Goal: Task Accomplishment & Management: Use online tool/utility

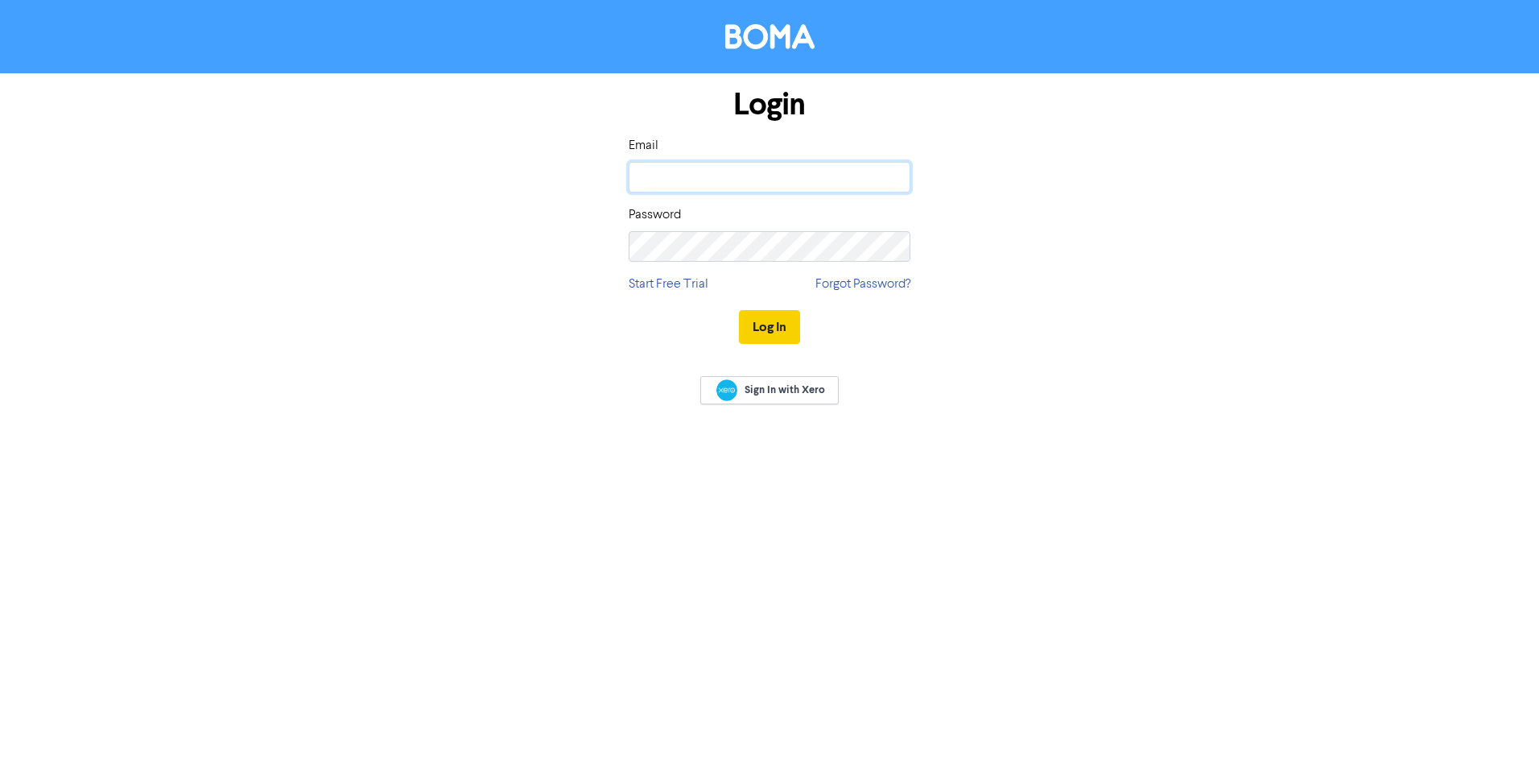
type input "[EMAIL_ADDRESS][DOMAIN_NAME]"
click at [783, 330] on button "Log In" at bounding box center [769, 327] width 61 height 34
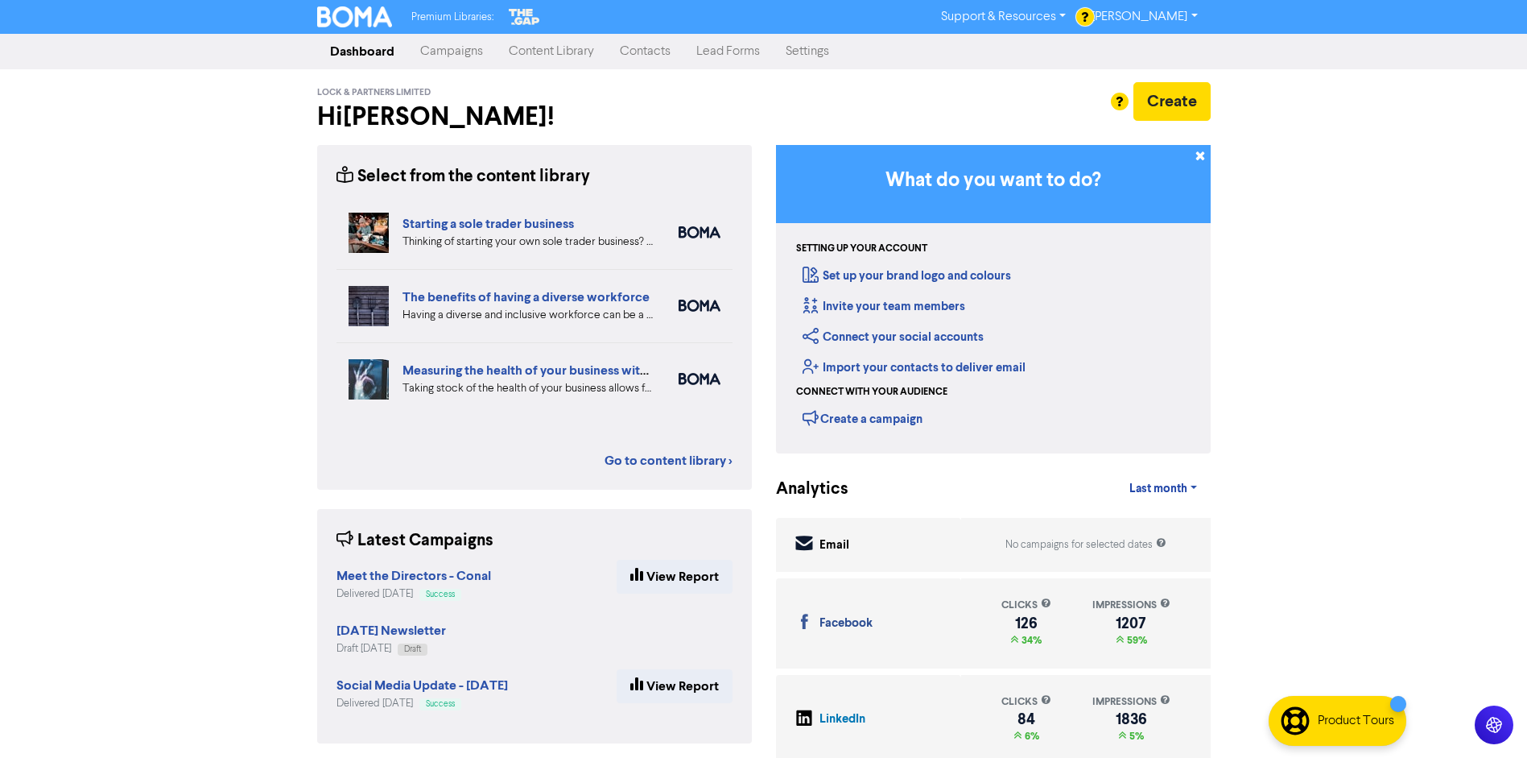
click at [456, 53] on link "Campaigns" at bounding box center [451, 51] width 89 height 32
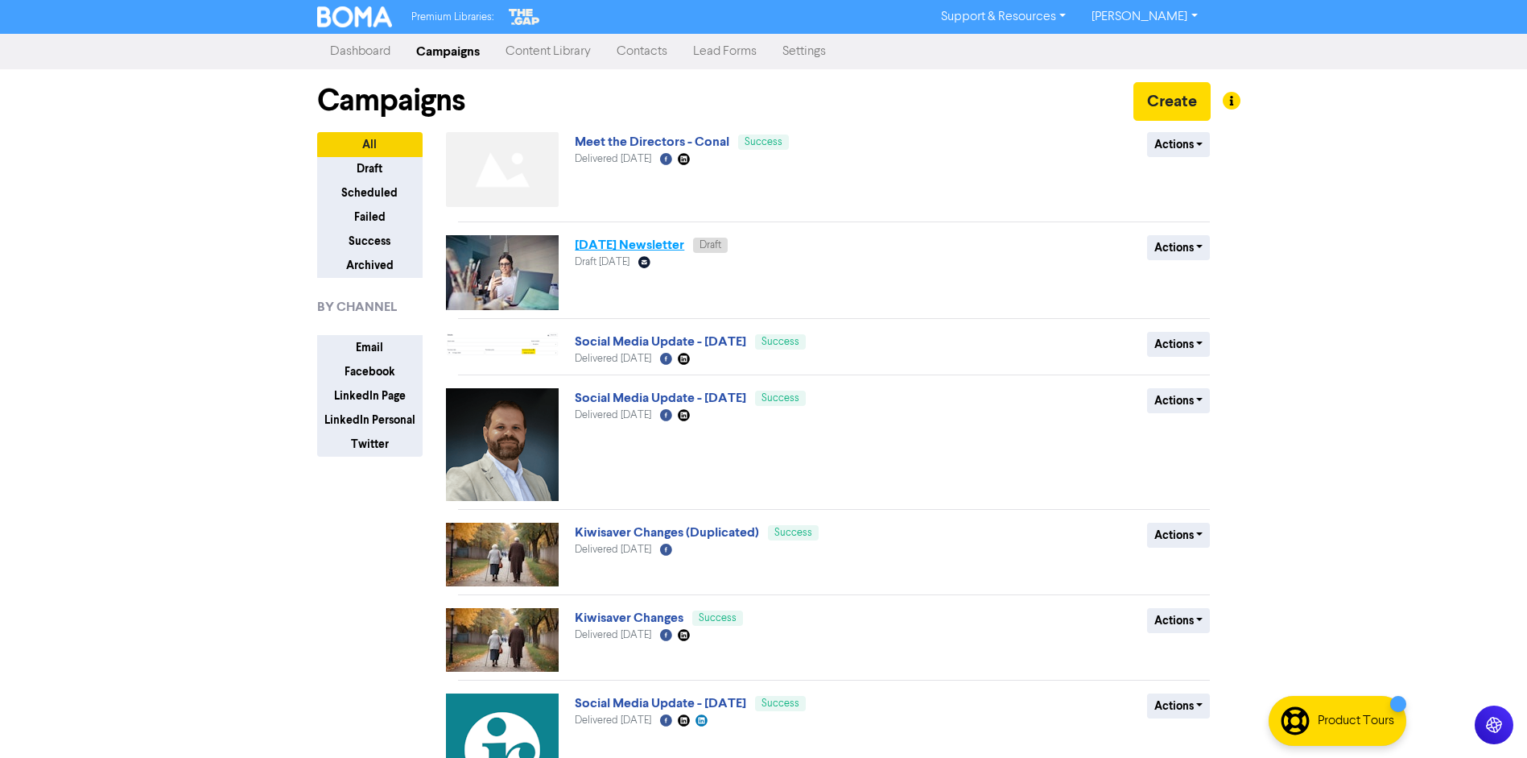
click at [636, 240] on link "[DATE] Newsletter" at bounding box center [629, 245] width 109 height 16
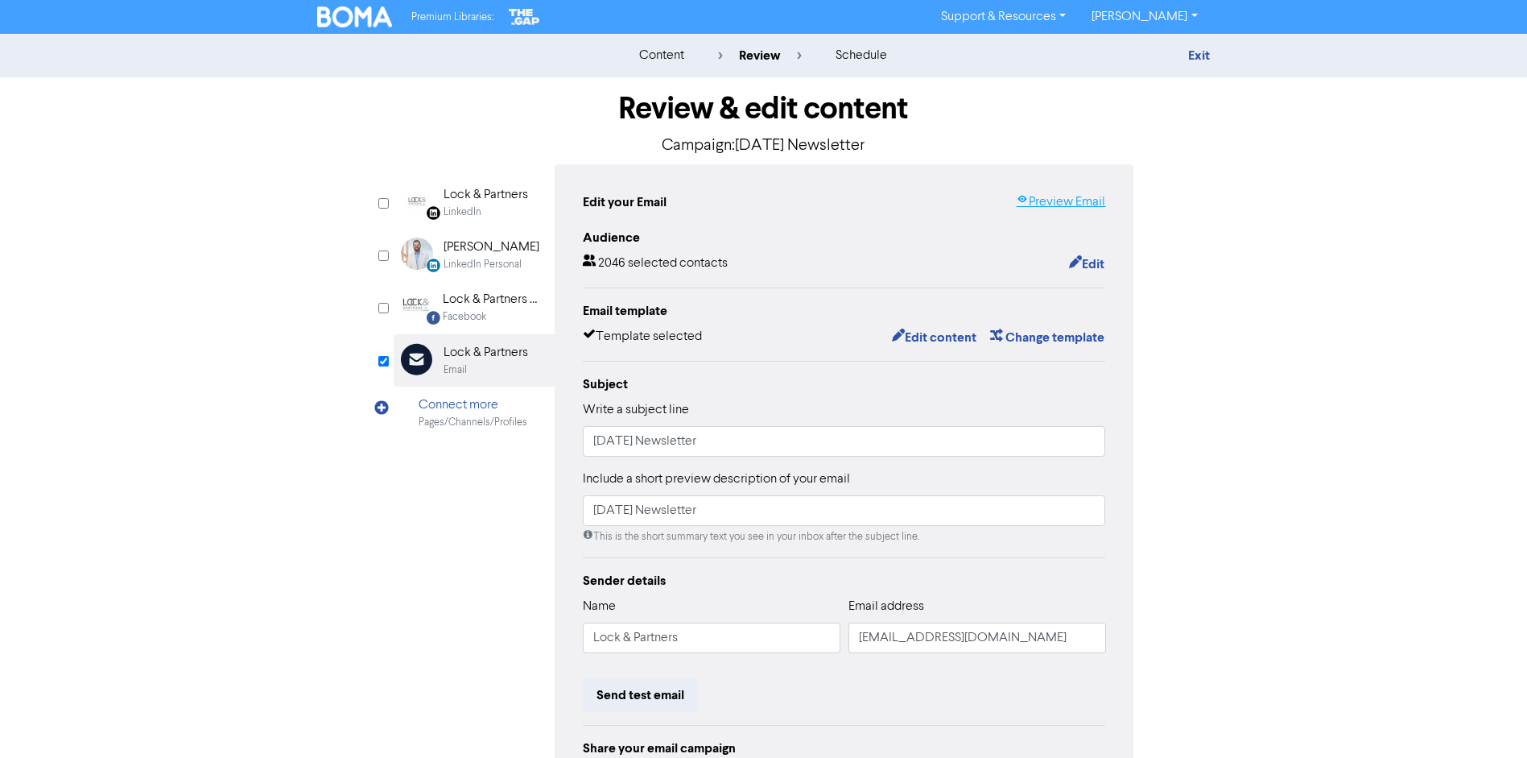
click at [1060, 200] on link "Preview Email" at bounding box center [1060, 201] width 89 height 19
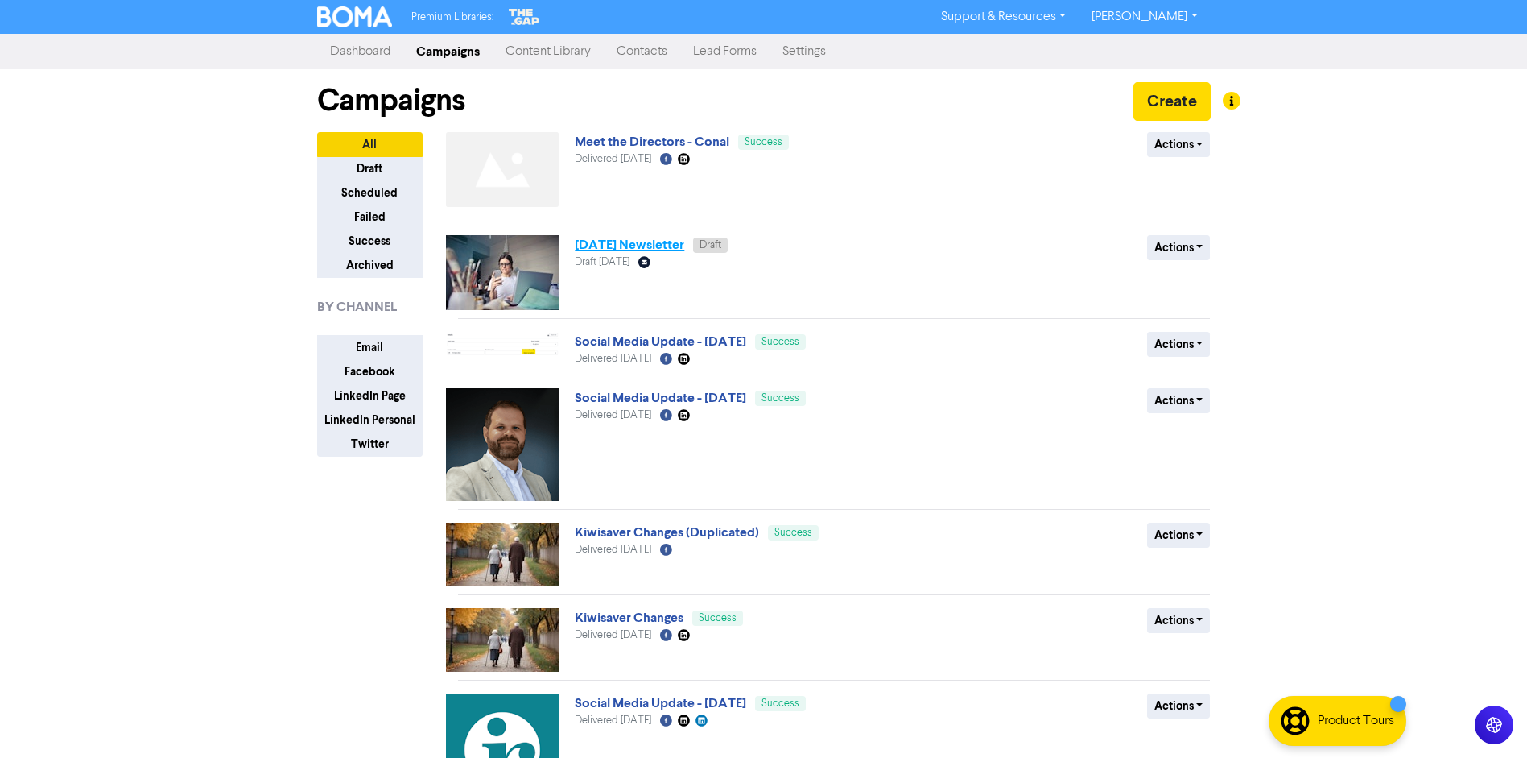
click at [637, 244] on link "[DATE] Newsletter" at bounding box center [629, 245] width 109 height 16
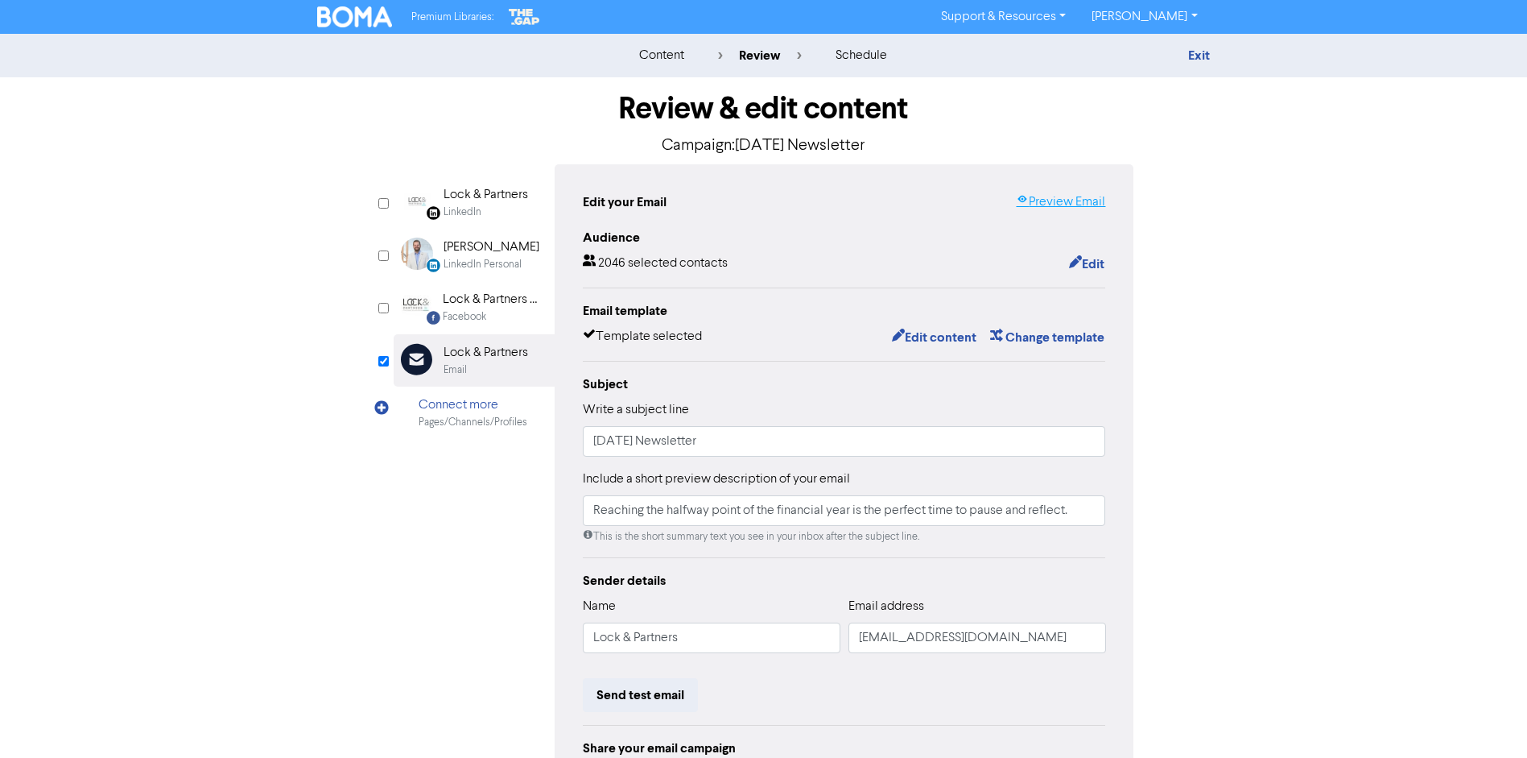
click at [1084, 196] on link "Preview Email" at bounding box center [1060, 201] width 89 height 19
